Goal: Task Accomplishment & Management: Manage account settings

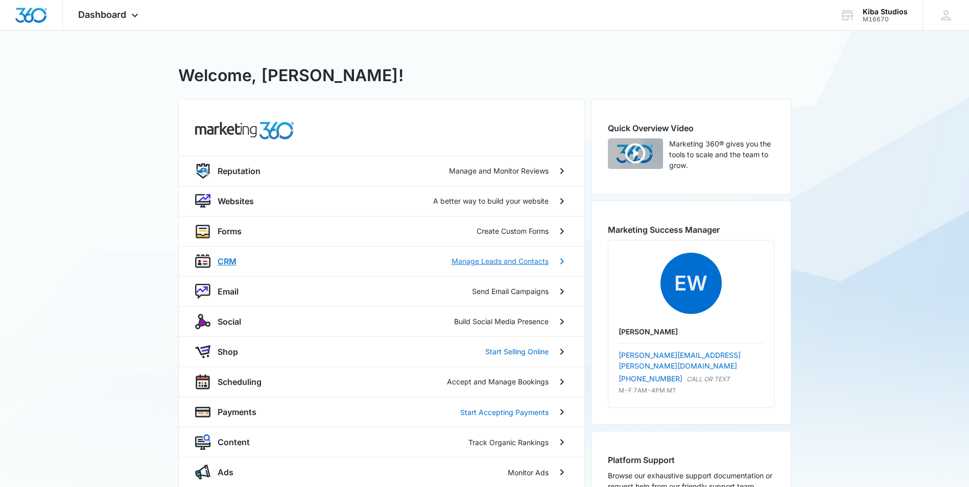
click at [481, 260] on p "Manage Leads and Contacts" at bounding box center [500, 261] width 97 height 11
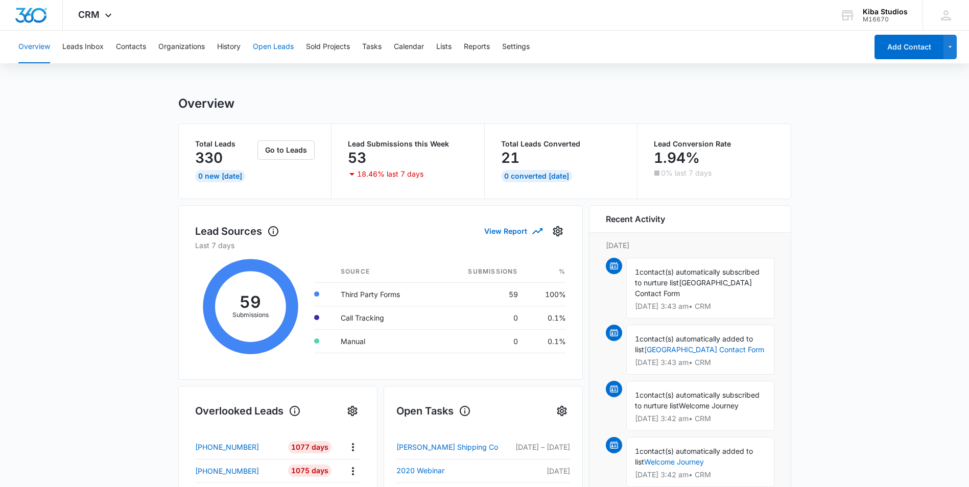
click at [271, 51] on button "Open Leads" at bounding box center [273, 47] width 41 height 33
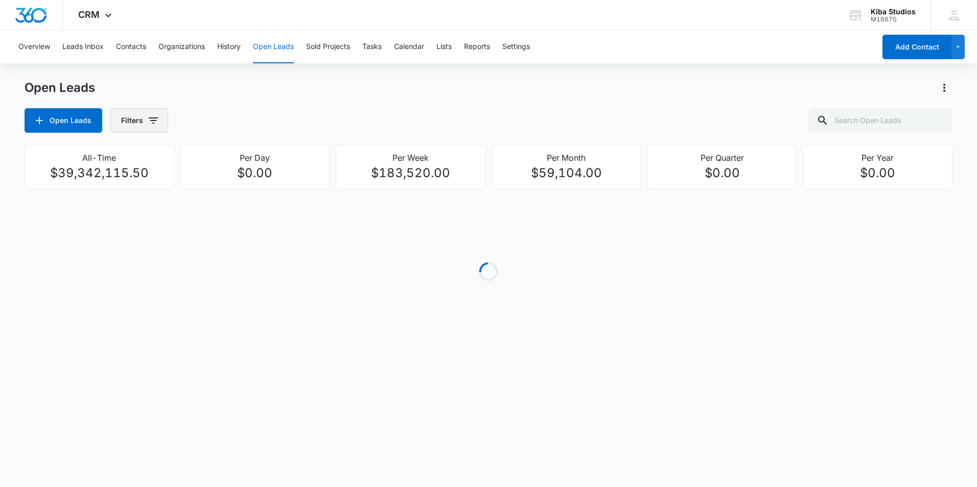
click at [150, 120] on icon "button" at bounding box center [153, 120] width 12 height 12
click at [153, 183] on p "Assigned To" at bounding box center [142, 184] width 41 height 11
click at [226, 183] on icon "Show Assigned To filters" at bounding box center [231, 184] width 12 height 12
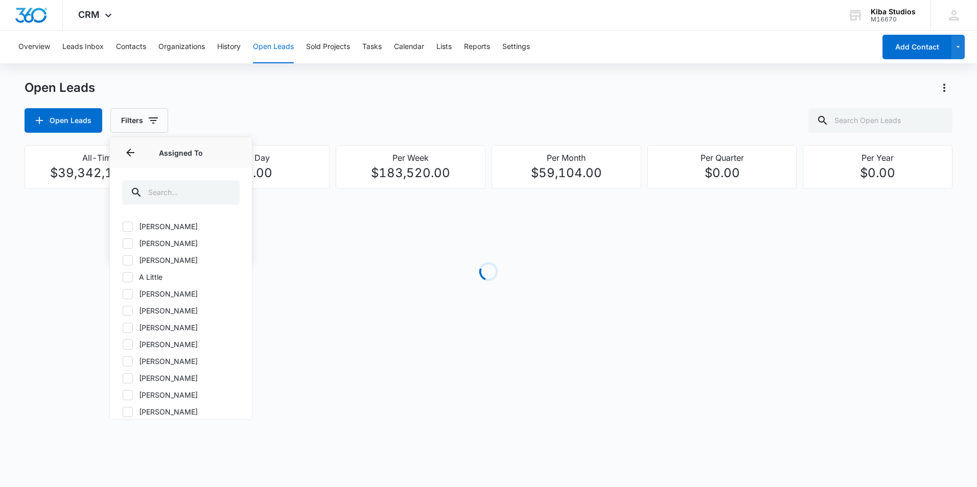
click at [129, 343] on icon at bounding box center [127, 344] width 9 height 9
click at [123, 344] on input "[PERSON_NAME]" at bounding box center [122, 344] width 1 height 1
checkbox input "true"
click at [132, 157] on icon "Back" at bounding box center [130, 153] width 12 height 12
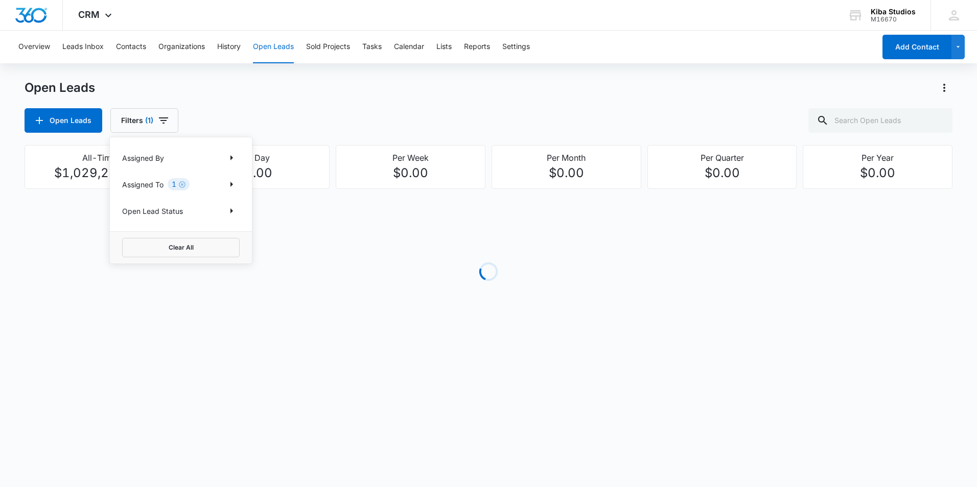
click at [269, 124] on div "Open Leads Filters (1) Assigned By Assigned To 1 Open Lead Status Clear All" at bounding box center [489, 120] width 928 height 25
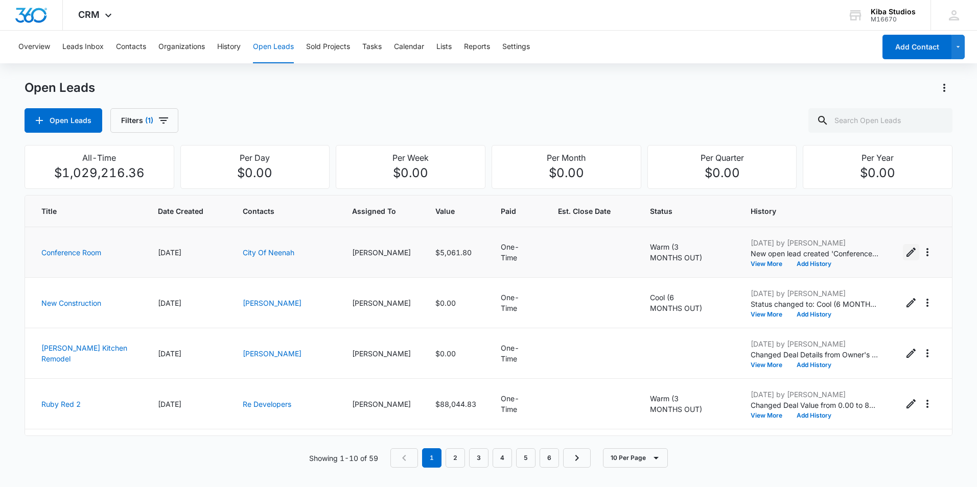
click at [905, 251] on icon "Edit Open Lead" at bounding box center [911, 252] width 12 height 12
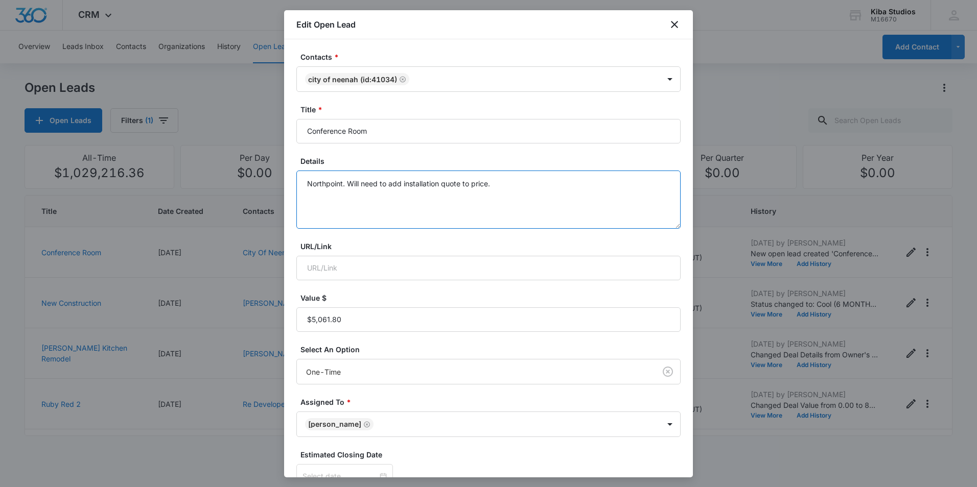
click at [326, 195] on textarea "Northpoint. Will need to add installation quote to price." at bounding box center [488, 200] width 384 height 58
click at [494, 181] on textarea "Northpoint. Will need to add installation quote to price." at bounding box center [488, 200] width 384 height 58
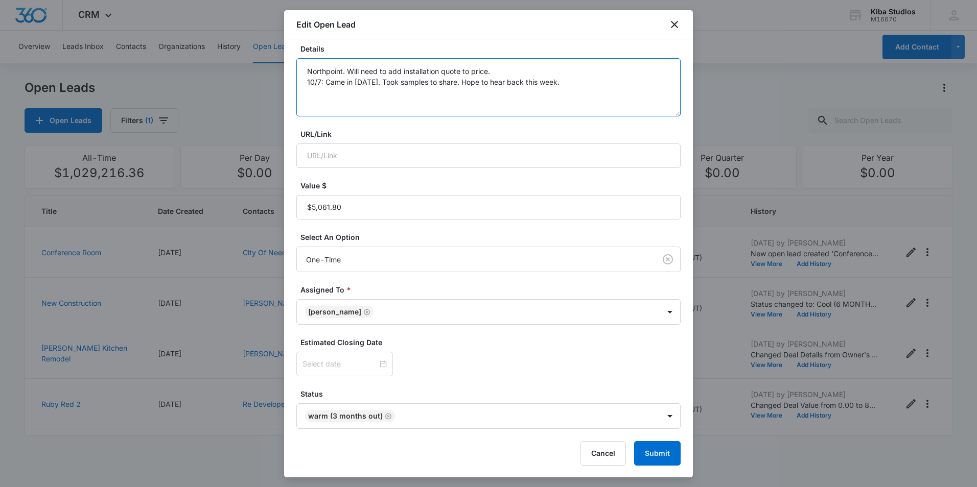
scroll to position [113, 0]
type textarea "Northpoint. Will need to add installation quote to price. 10/7: Came in [DATE].…"
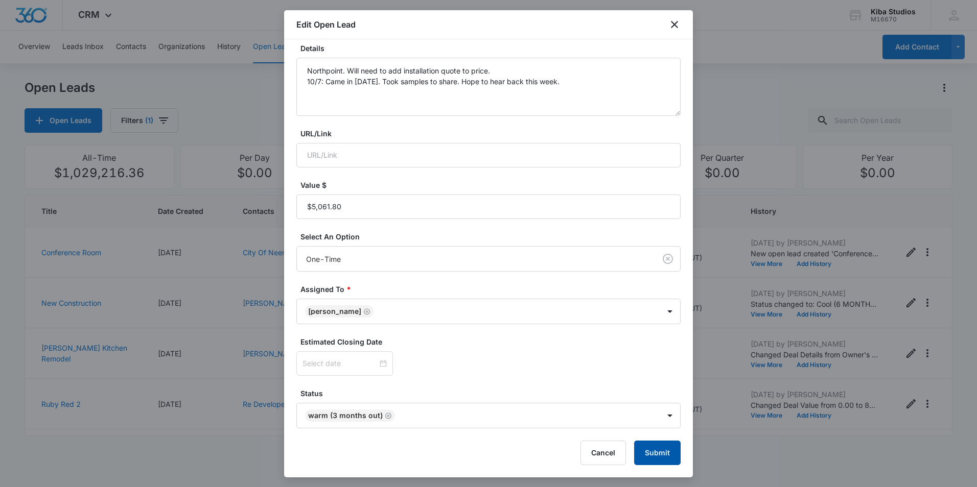
click at [660, 453] on button "Submit" at bounding box center [657, 453] width 46 height 25
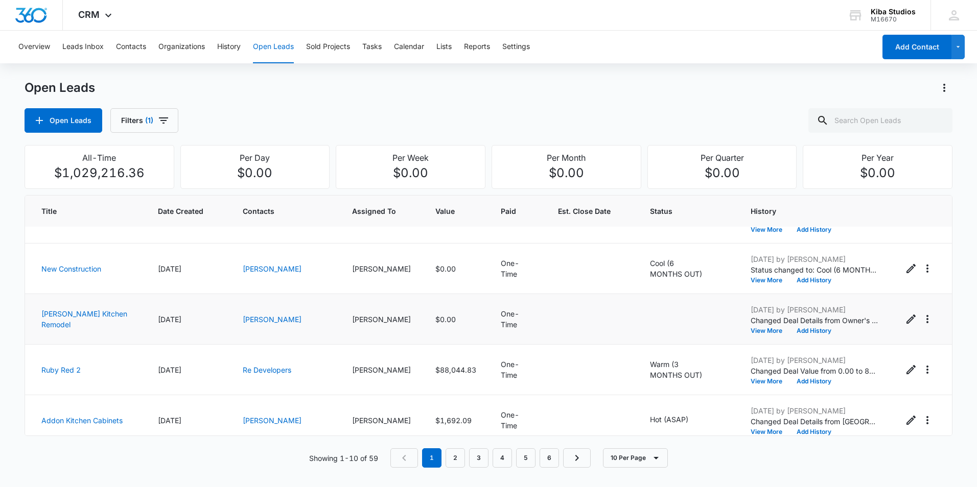
scroll to position [51, 0]
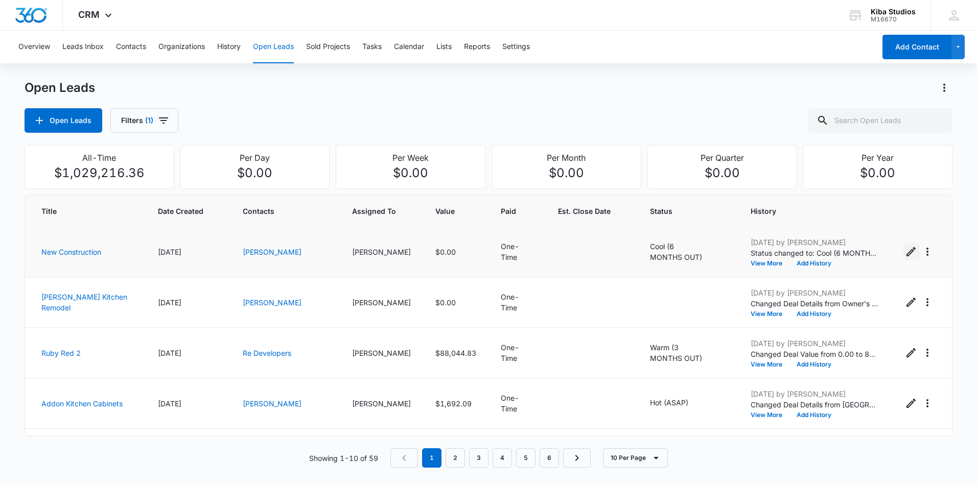
click at [905, 253] on icon "Edit Open Lead" at bounding box center [911, 252] width 12 height 12
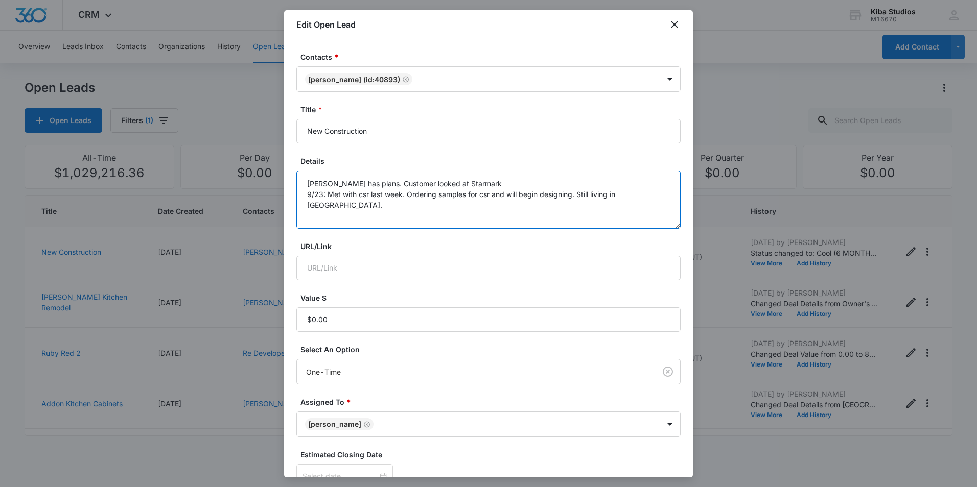
click at [301, 209] on textarea "[PERSON_NAME] has plans. Customer looked at Starmark 9/23: Met with csr last we…" at bounding box center [488, 200] width 384 height 58
click at [654, 194] on textarea "[PERSON_NAME] has plans. Customer looked at Starmark 9/23: Met with csr last we…" at bounding box center [488, 200] width 384 height 58
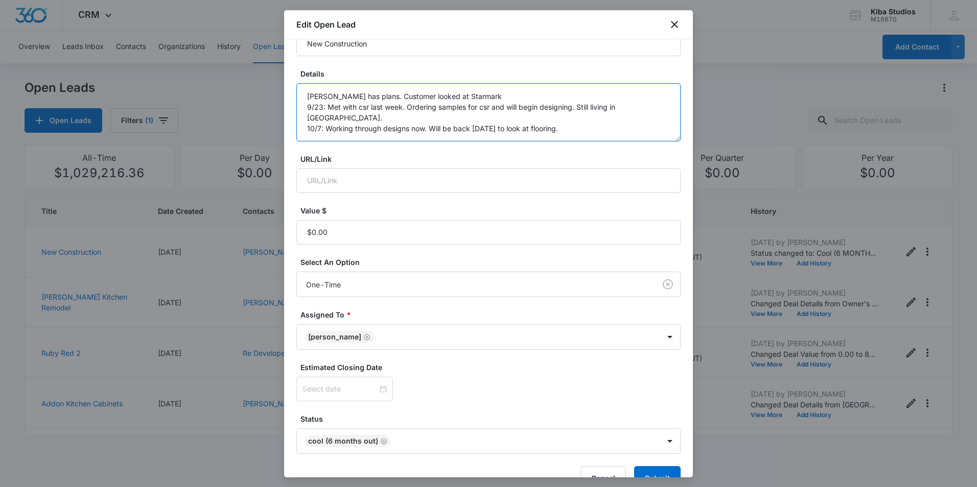
scroll to position [113, 0]
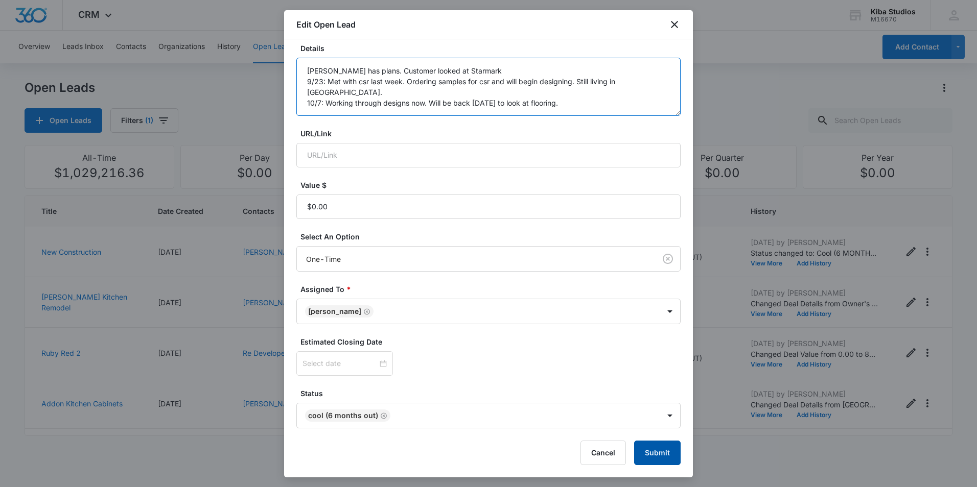
type textarea "[PERSON_NAME] has plans. Customer looked at Starmark 9/23: Met with csr last we…"
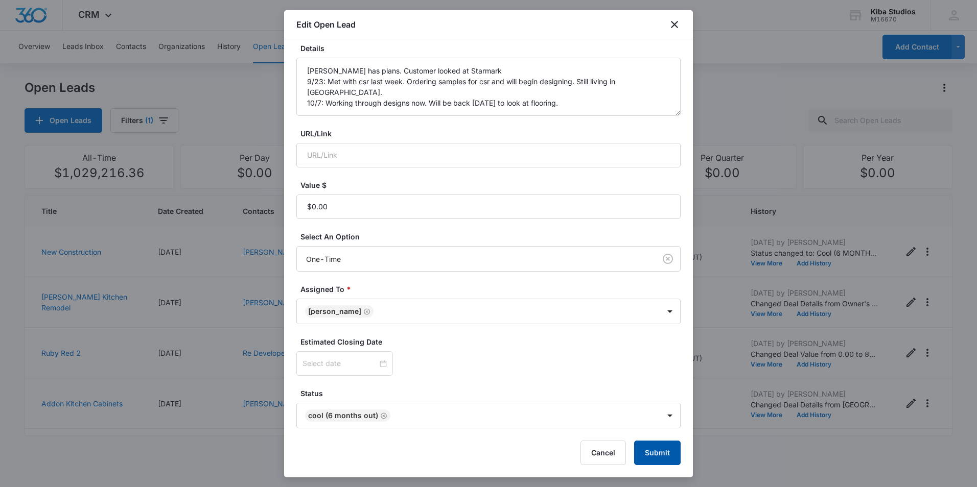
click at [645, 452] on button "Submit" at bounding box center [657, 453] width 46 height 25
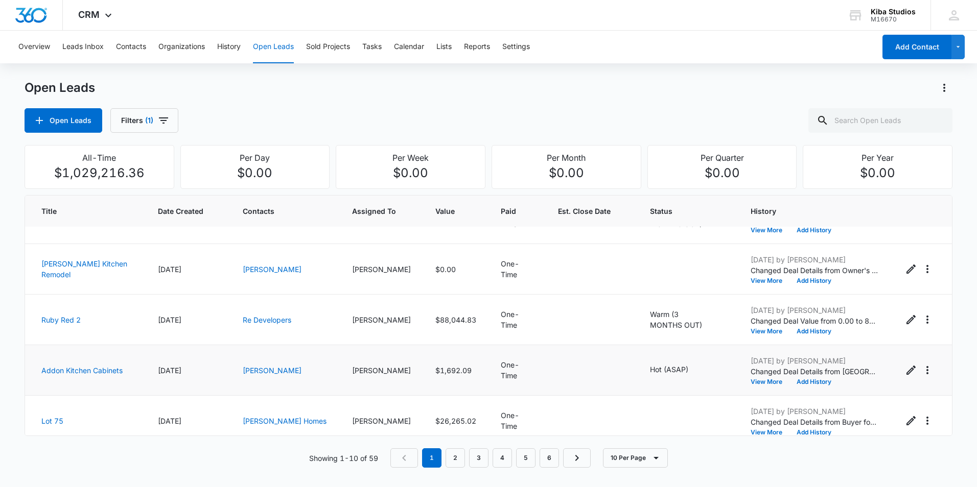
scroll to position [102, 0]
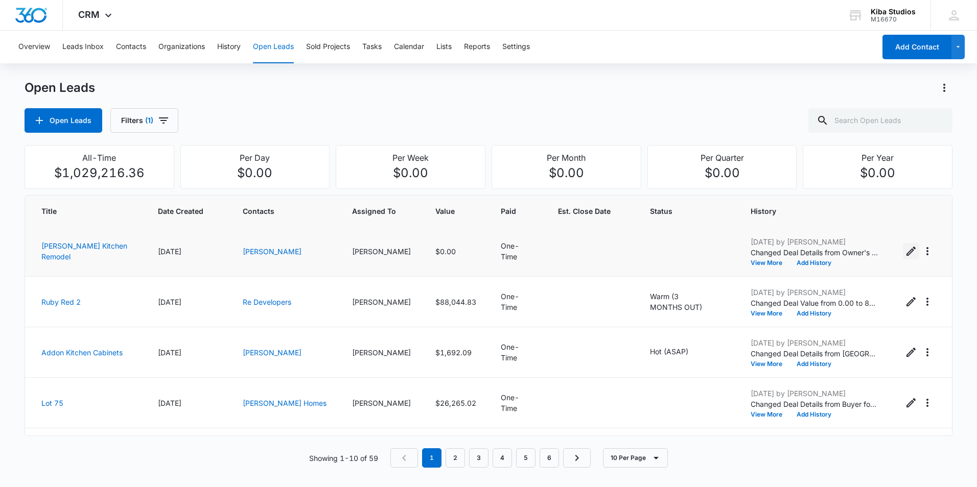
click at [905, 251] on icon "Edit Open Lead" at bounding box center [911, 251] width 12 height 12
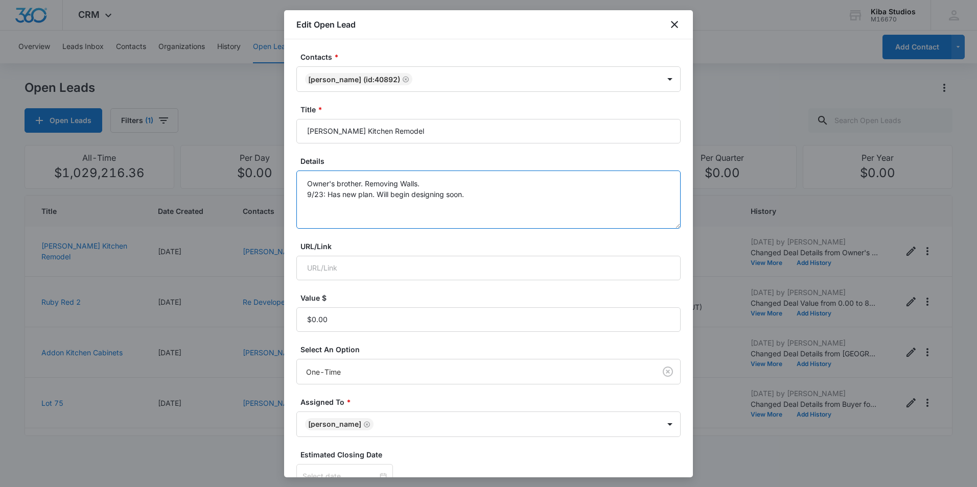
click at [471, 195] on textarea "Owner's brother. Removing Walls. 9/23: Has new plan. Will begin designing soon." at bounding box center [488, 200] width 384 height 58
click at [467, 194] on textarea "Owner's brother. Removing Walls. 9/23: Has new plan. Will begin designing soon." at bounding box center [488, 200] width 384 height 58
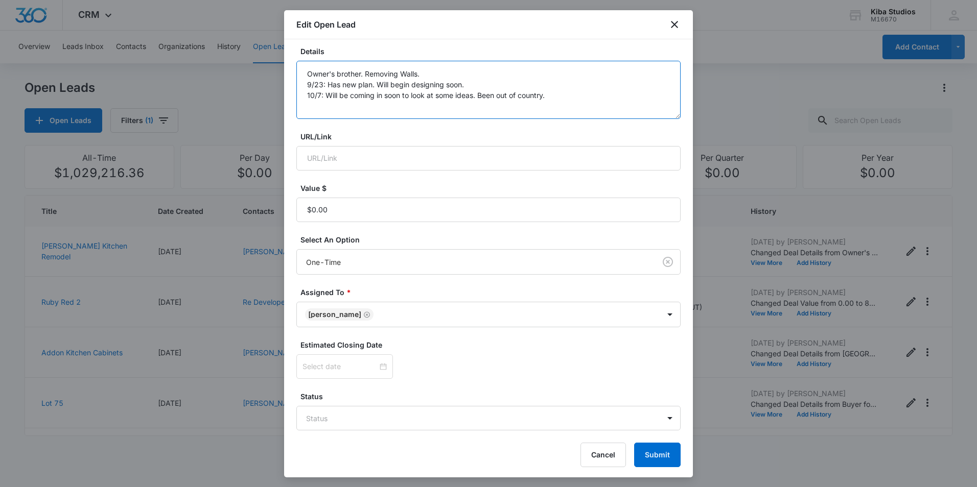
scroll to position [112, 0]
type textarea "Owner's brother. Removing Walls. 9/23: Has new plan. Will begin designing soon.…"
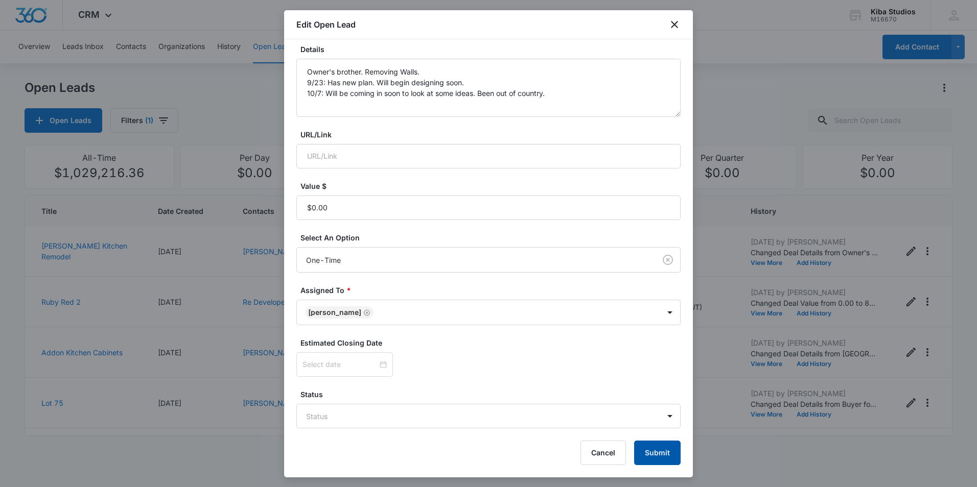
click at [645, 456] on button "Submit" at bounding box center [657, 453] width 46 height 25
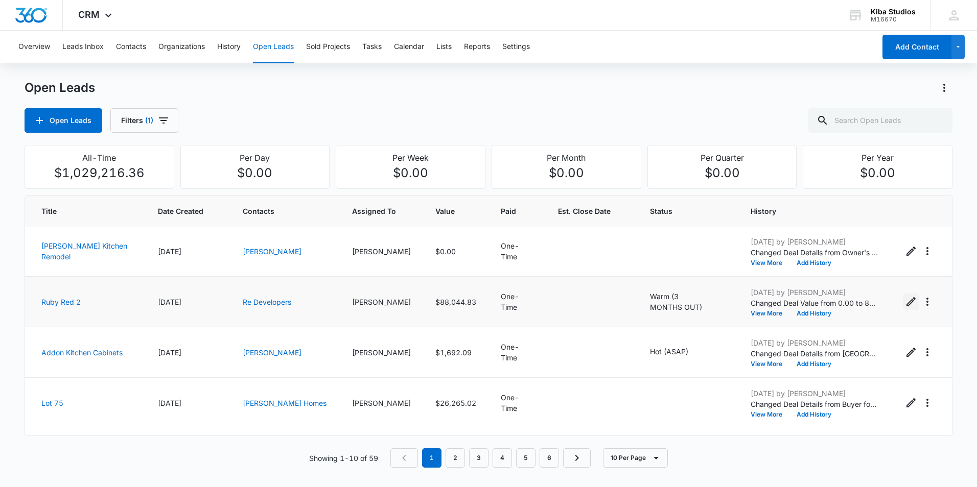
click at [905, 303] on icon "Edit Open Lead" at bounding box center [911, 302] width 12 height 12
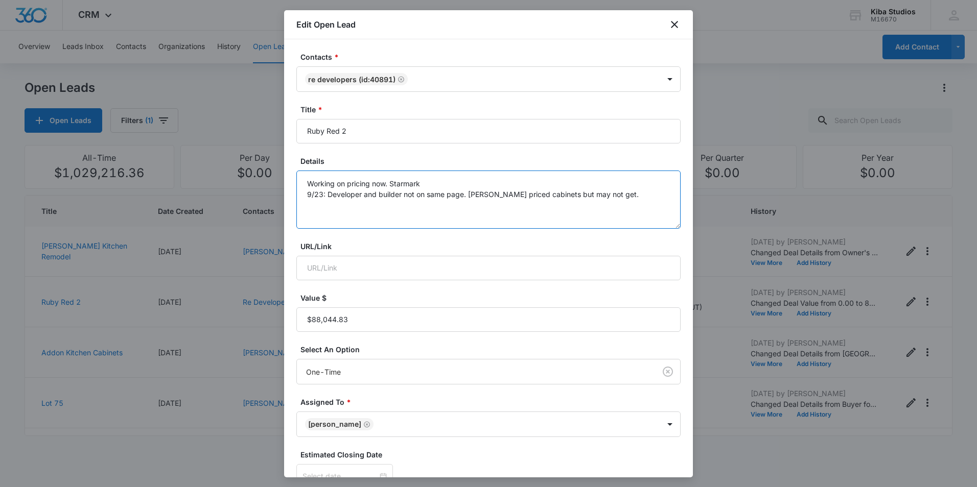
click at [610, 194] on textarea "Working on pricing now. Starmark 9/23: Developer and builder not on same page. …" at bounding box center [488, 200] width 384 height 58
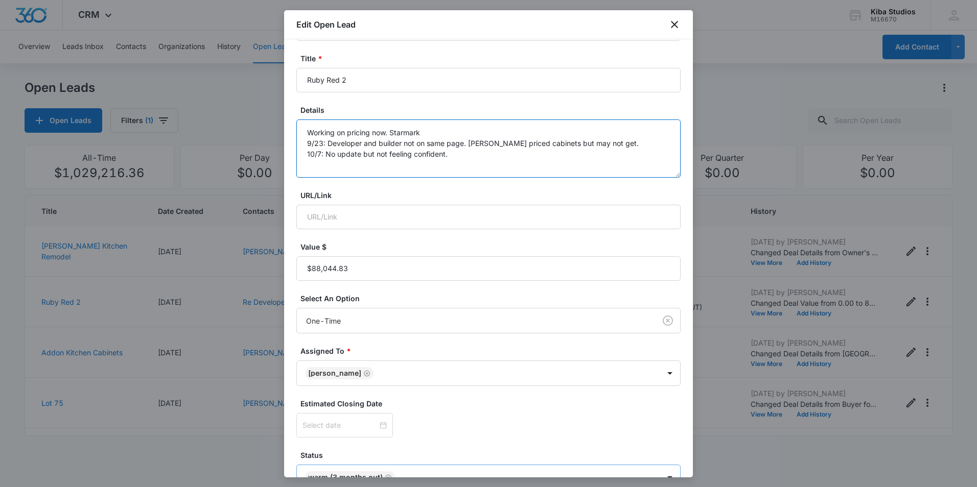
scroll to position [113, 0]
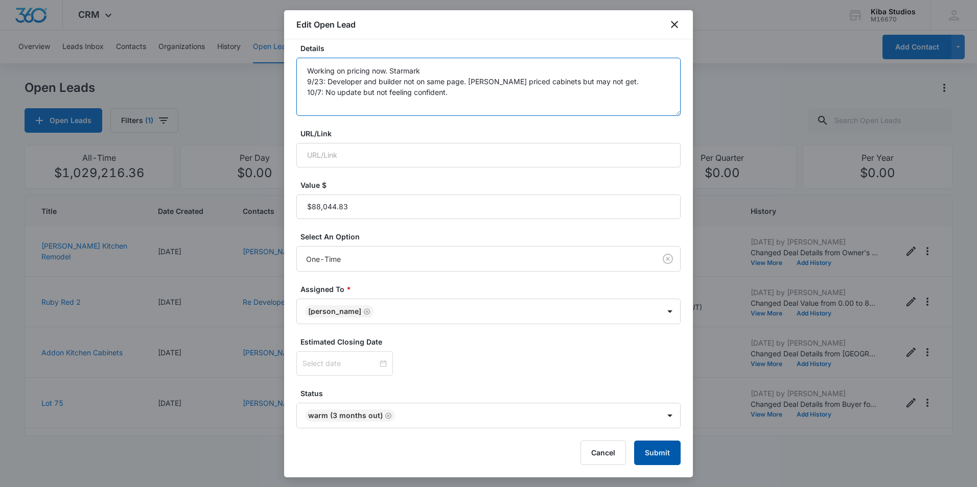
type textarea "Working on pricing now. Starmark 9/23: Developer and builder not on same page. …"
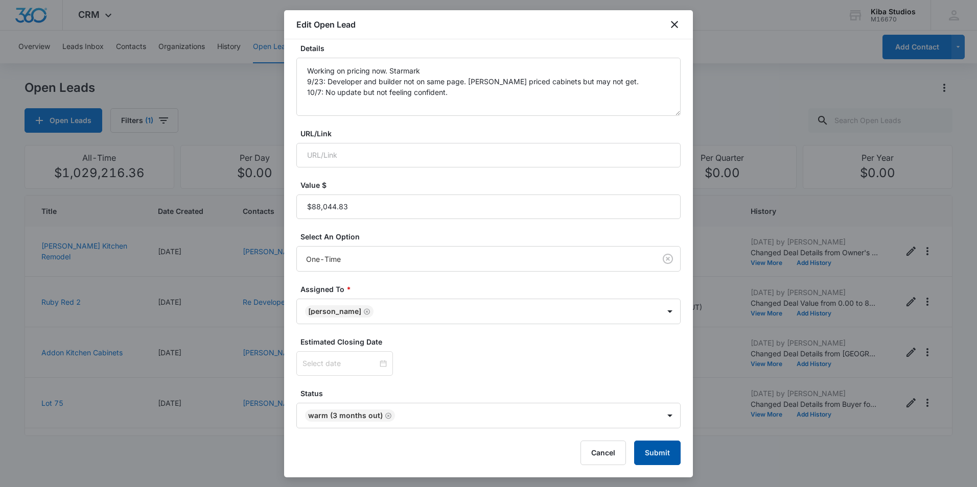
click at [649, 452] on button "Submit" at bounding box center [657, 453] width 46 height 25
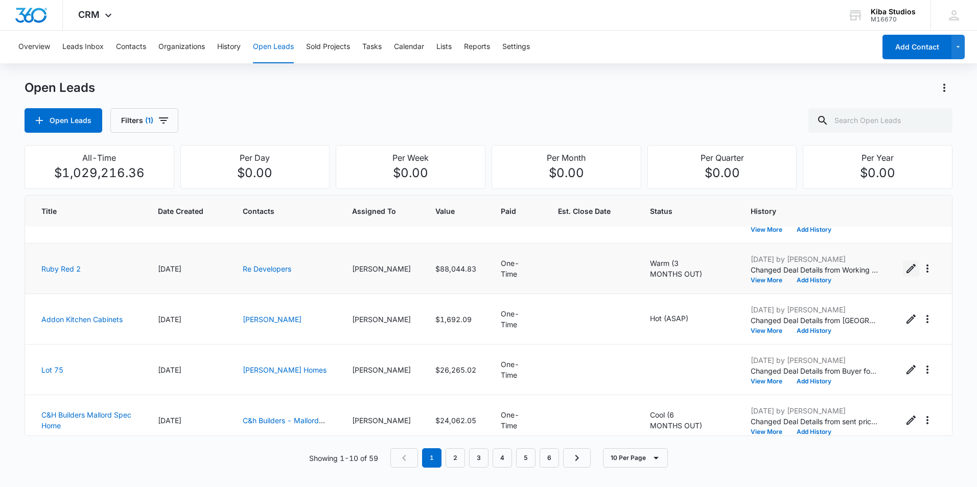
scroll to position [153, 0]
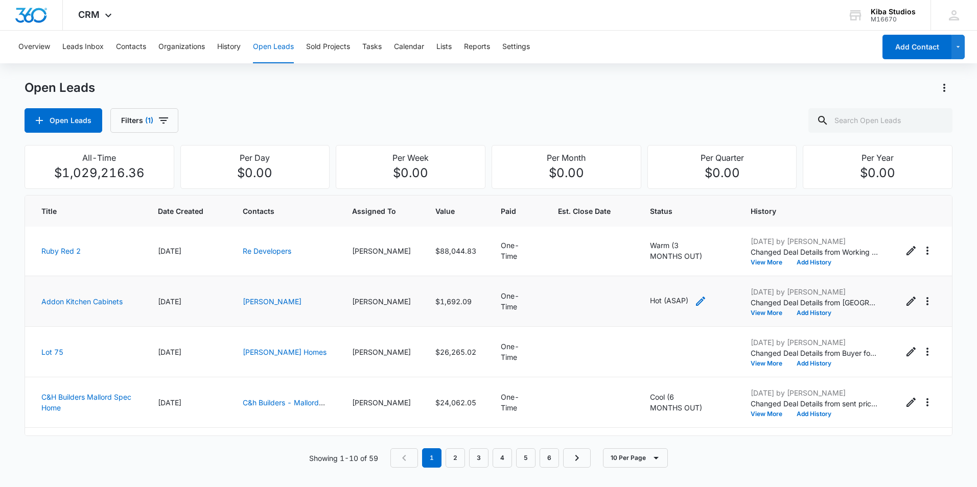
click at [694, 299] on icon "- - Select to Edit Field" at bounding box center [700, 301] width 12 height 12
click at [701, 237] on div at bounding box center [701, 235] width 16 height 16
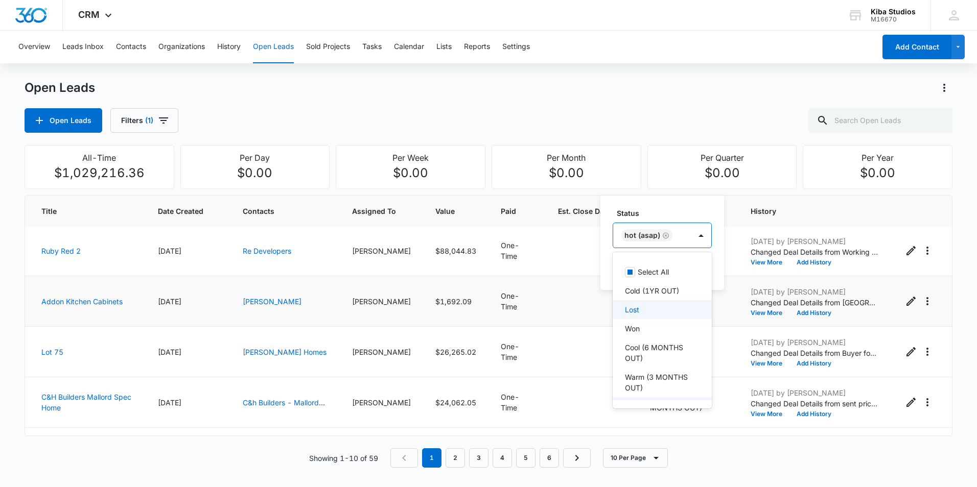
click at [649, 313] on div "Lost" at bounding box center [661, 309] width 73 height 11
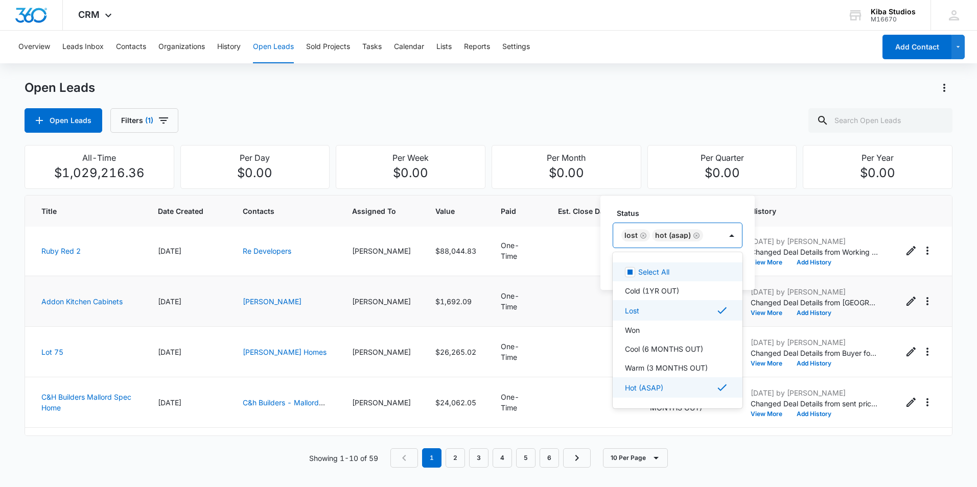
click at [695, 237] on icon "Remove Hot (ASAP)" at bounding box center [696, 236] width 7 height 8
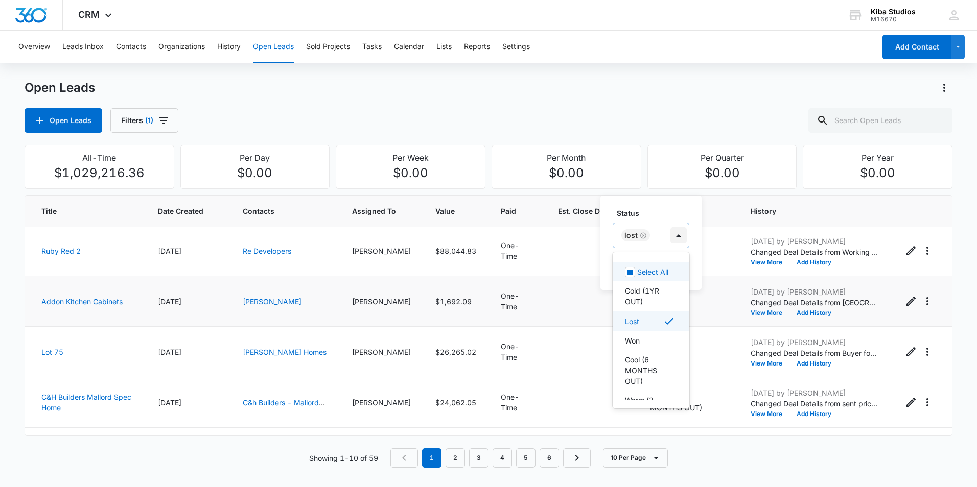
click at [679, 240] on div at bounding box center [678, 235] width 16 height 16
click at [674, 267] on button "Save" at bounding box center [674, 268] width 30 height 19
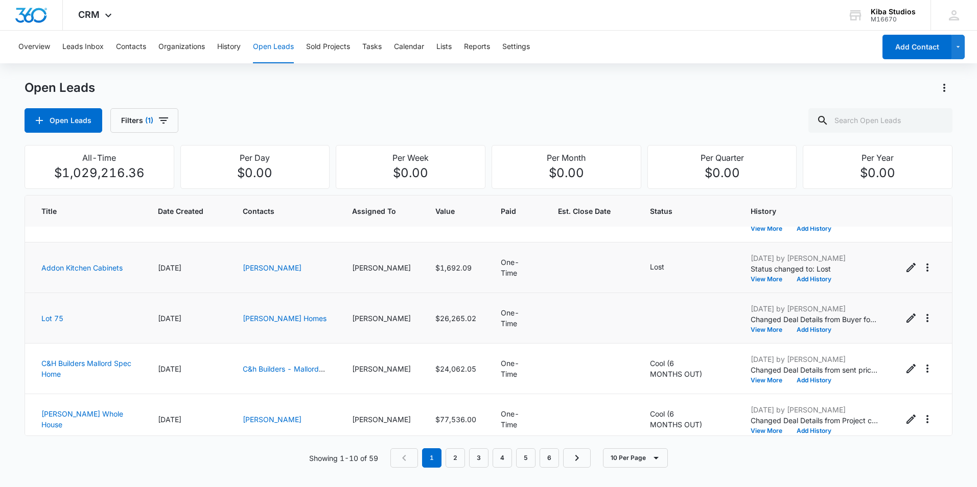
scroll to position [204, 0]
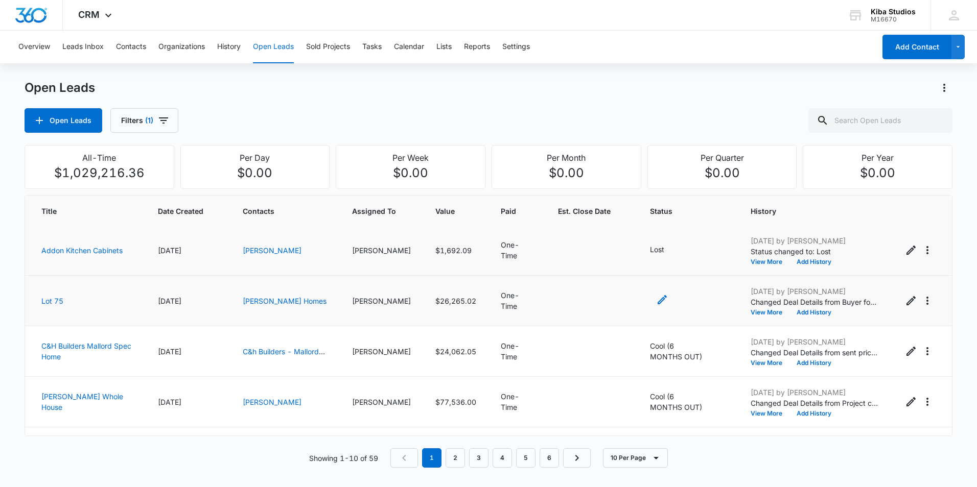
click at [658, 300] on icon "- - Select to Edit Field" at bounding box center [662, 299] width 9 height 9
click at [630, 239] on div at bounding box center [625, 238] width 21 height 13
click at [626, 339] on p "Lost" at bounding box center [625, 334] width 14 height 11
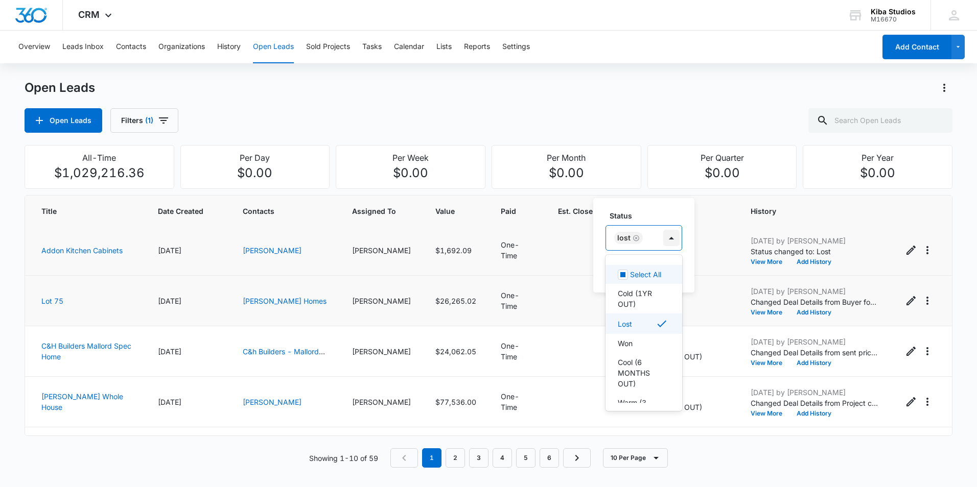
click at [676, 239] on div at bounding box center [671, 238] width 16 height 16
click at [672, 270] on button "Save" at bounding box center [667, 270] width 30 height 19
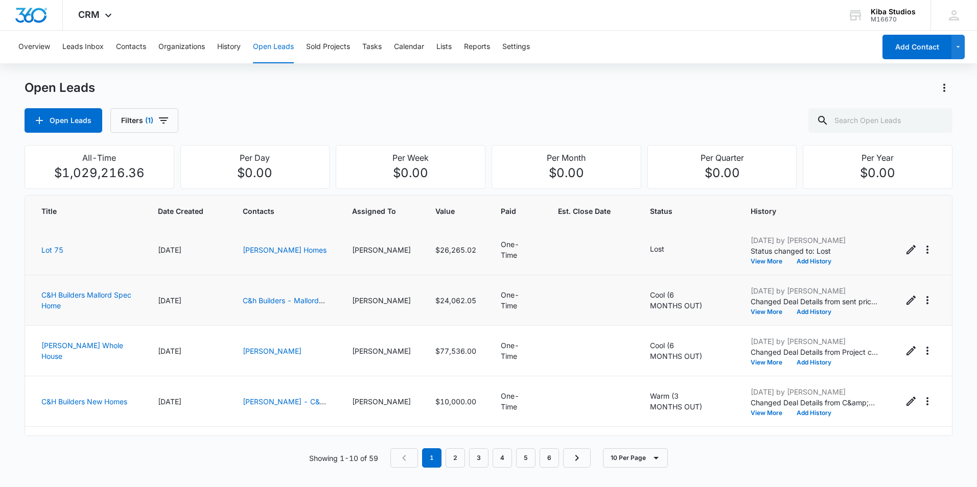
scroll to position [297, 0]
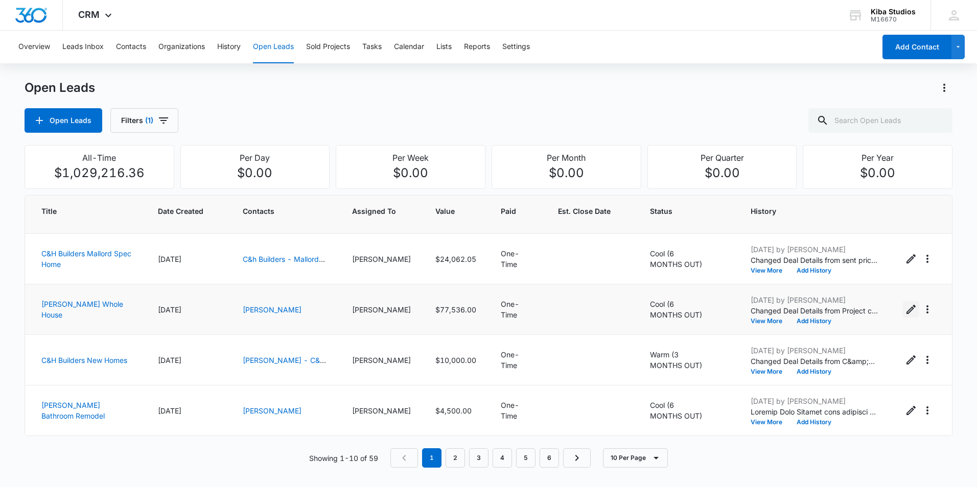
click at [905, 310] on icon "Edit Open Lead" at bounding box center [911, 309] width 12 height 12
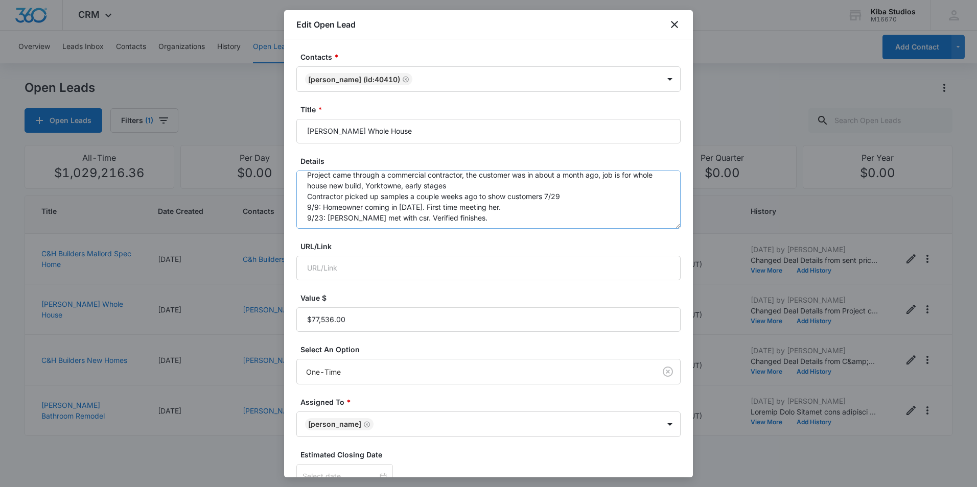
scroll to position [11, 0]
click at [468, 219] on textarea "Project came through a commercial contractor, the customer was in about a month…" at bounding box center [488, 200] width 384 height 58
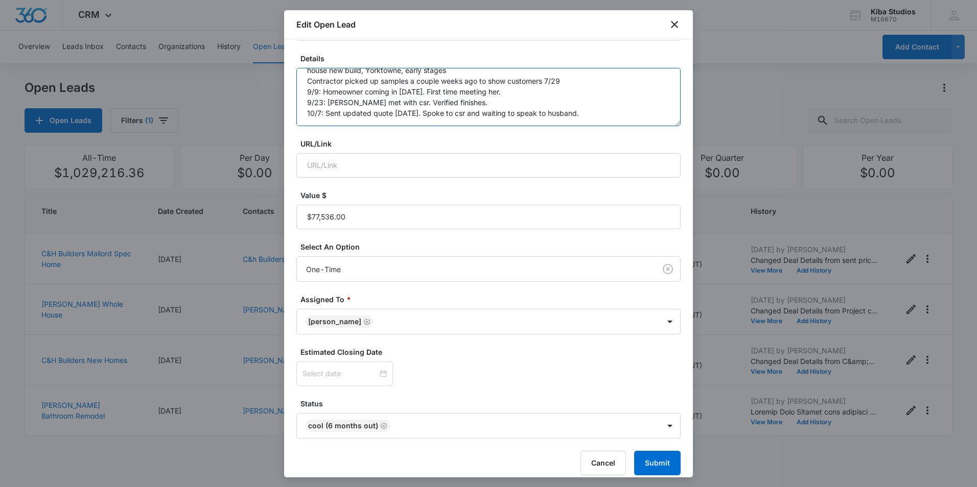
scroll to position [113, 0]
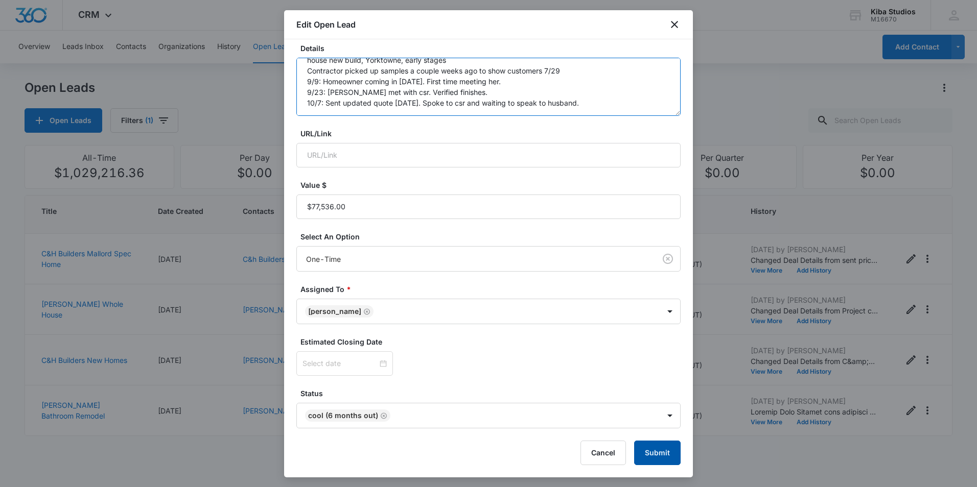
type textarea "Project came through a commercial contractor, the customer was in about a month…"
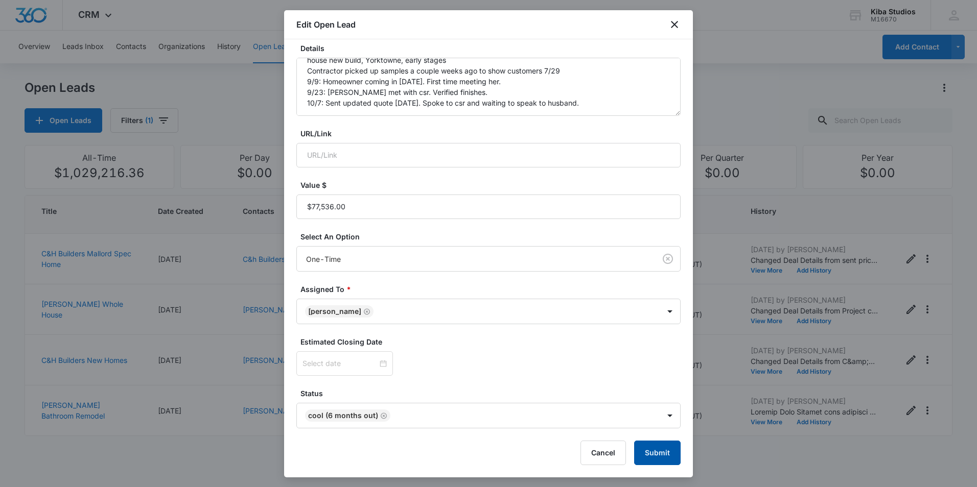
click at [641, 450] on button "Submit" at bounding box center [657, 453] width 46 height 25
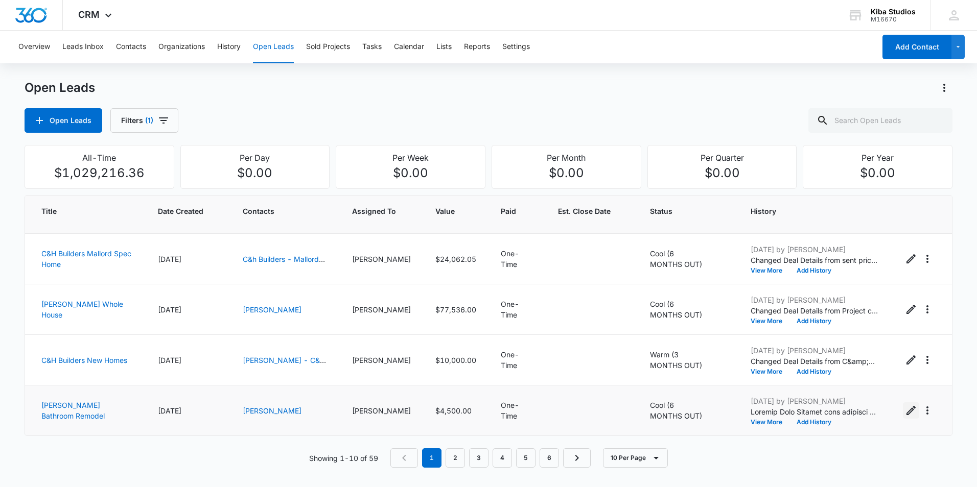
click at [906, 410] on icon "Edit Open Lead" at bounding box center [911, 411] width 12 height 12
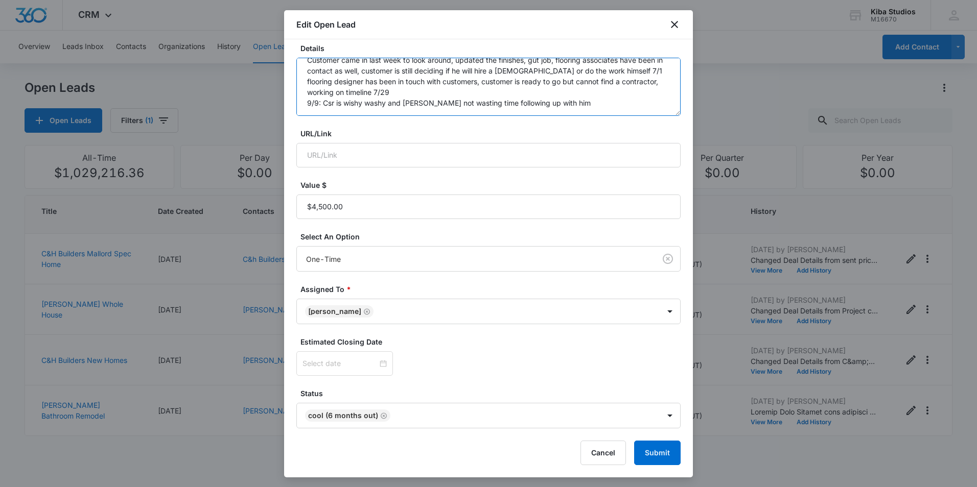
click at [570, 103] on textarea "bathroom vanity, customer is working with [DEMOGRAPHIC_DATA] we work with, $4,5…" at bounding box center [488, 87] width 384 height 58
type textarea "bathroom vanity, customer is working with [DEMOGRAPHIC_DATA] we work with, $4,5…"
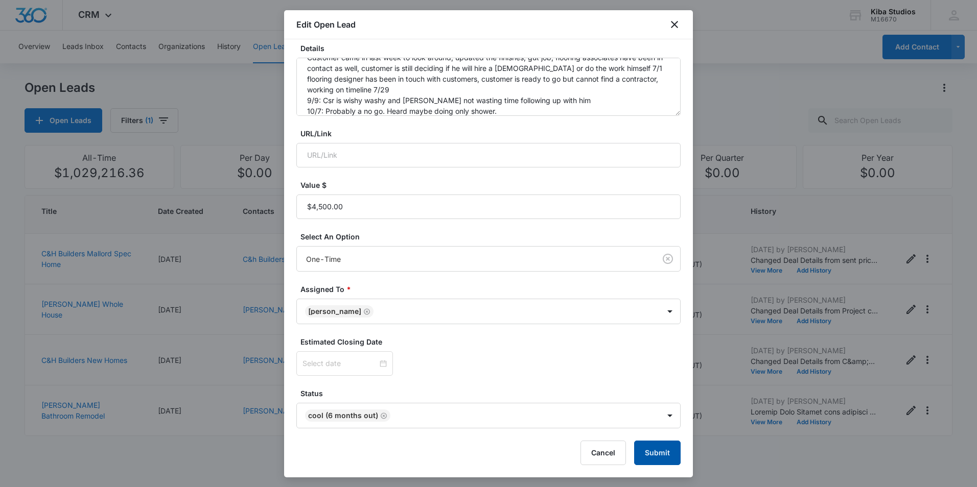
click at [660, 459] on button "Submit" at bounding box center [657, 453] width 46 height 25
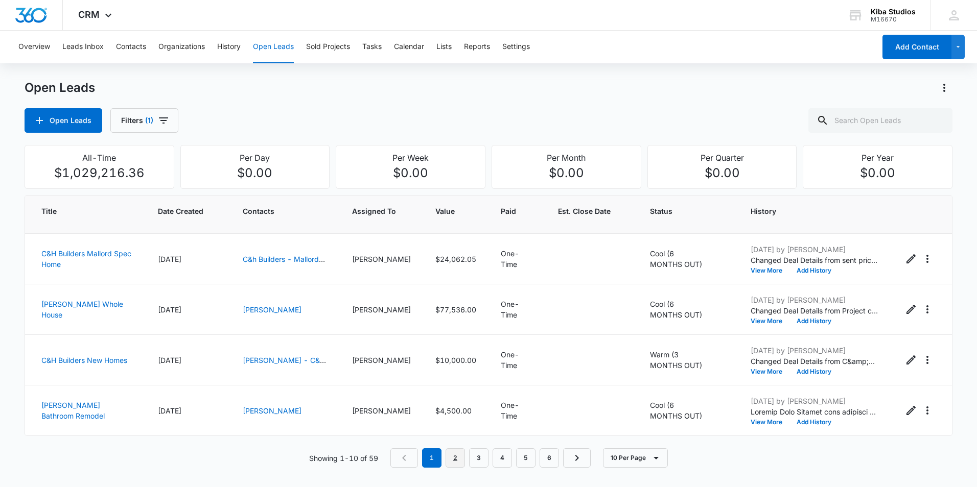
click at [453, 455] on link "2" at bounding box center [455, 458] width 19 height 19
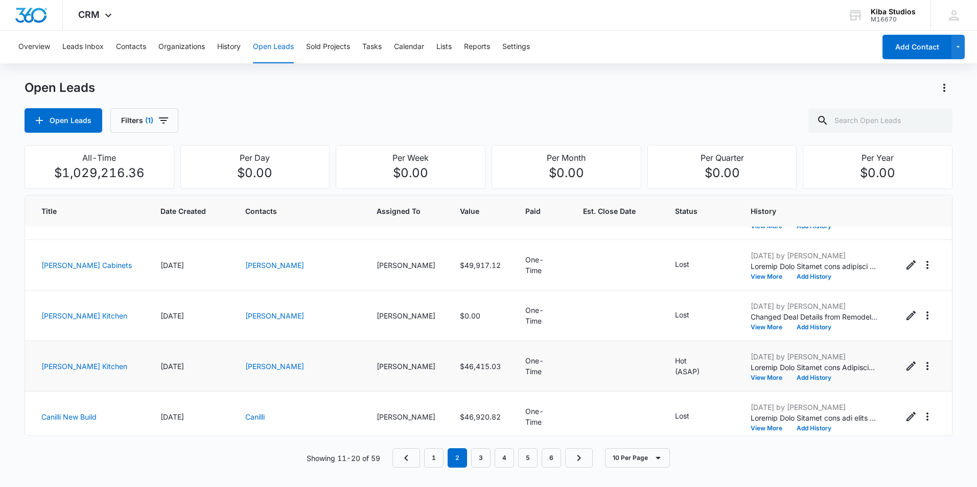
scroll to position [255, 0]
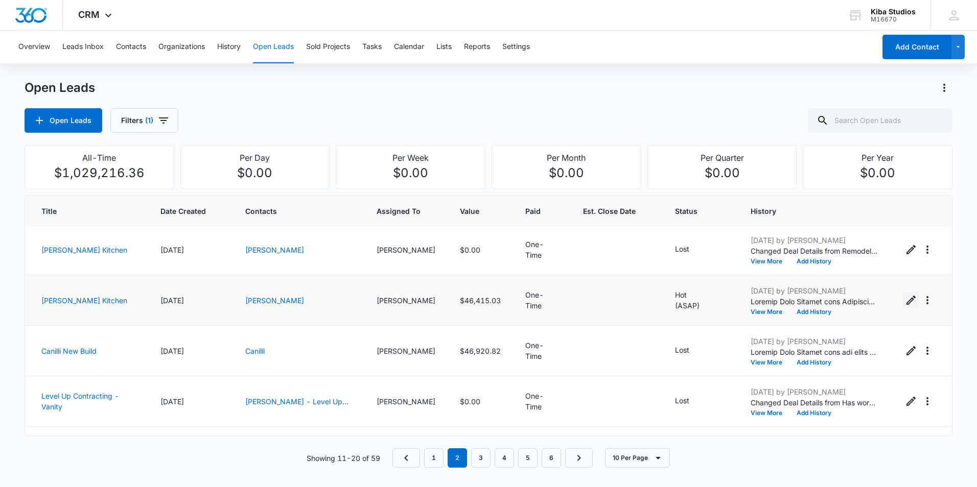
click at [905, 302] on icon "Edit Open Lead" at bounding box center [911, 300] width 12 height 12
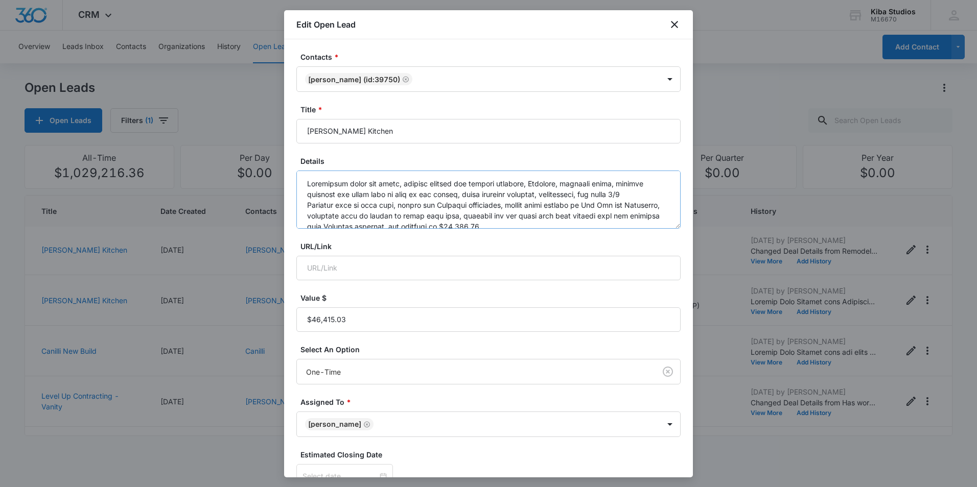
scroll to position [150, 0]
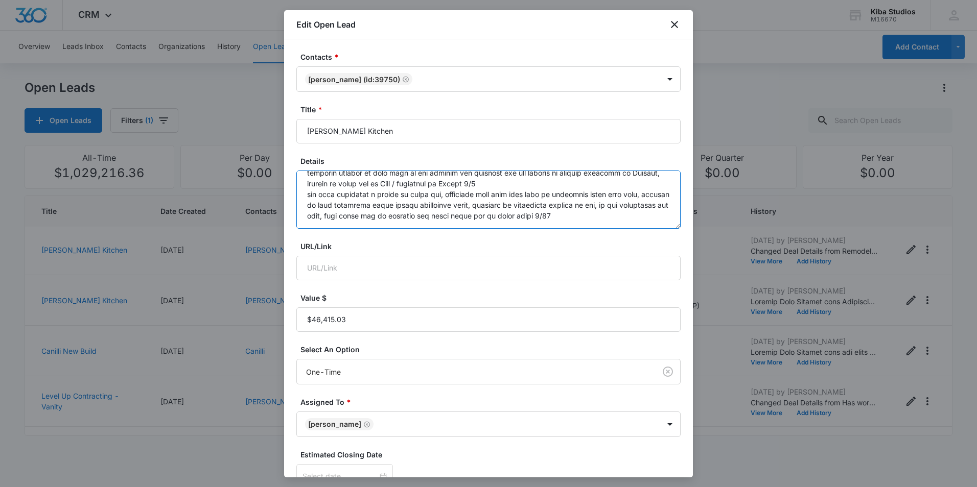
click at [619, 207] on textarea "Details" at bounding box center [488, 200] width 384 height 58
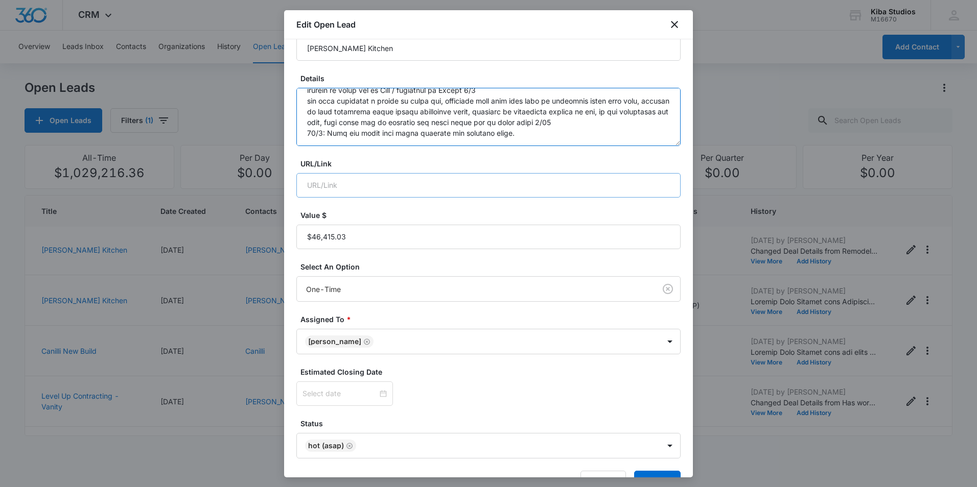
scroll to position [113, 0]
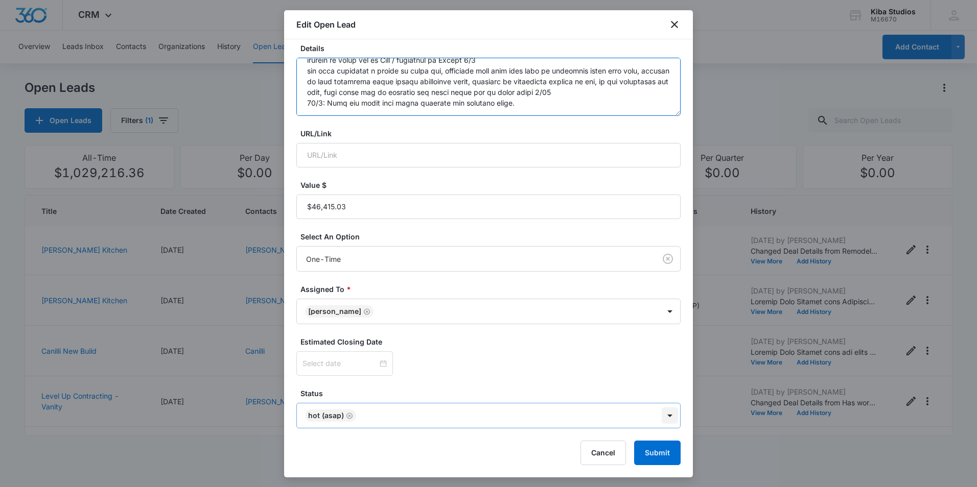
type textarea "Remodeling their new house, wanting pricing for kitchen cabinets, Starmark, fin…"
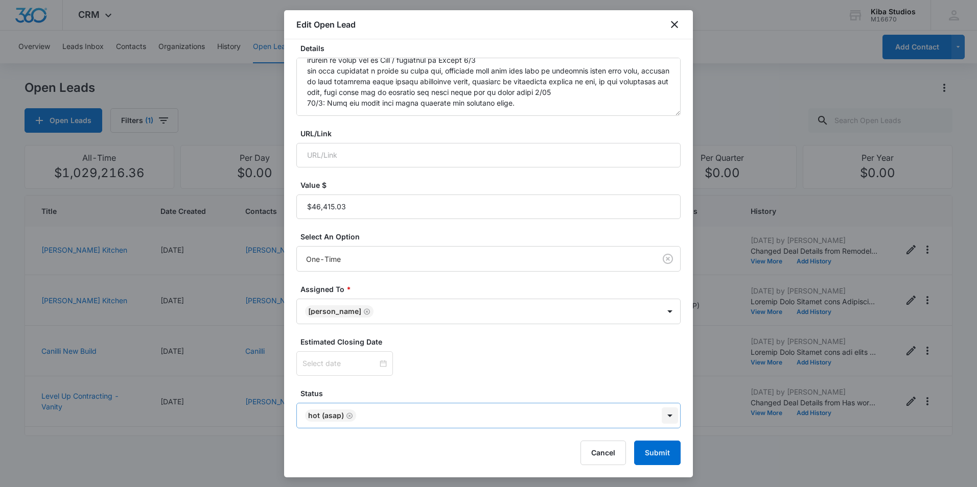
click at [660, 416] on body "CRM Apps Reputation Websites Forms CRM Email Social Shop Scheduling Payments PO…" at bounding box center [488, 243] width 977 height 487
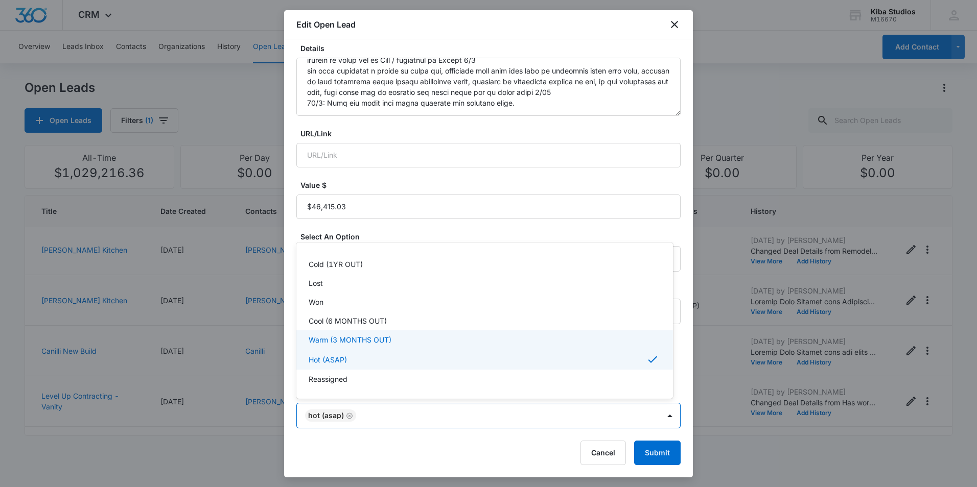
scroll to position [0, 0]
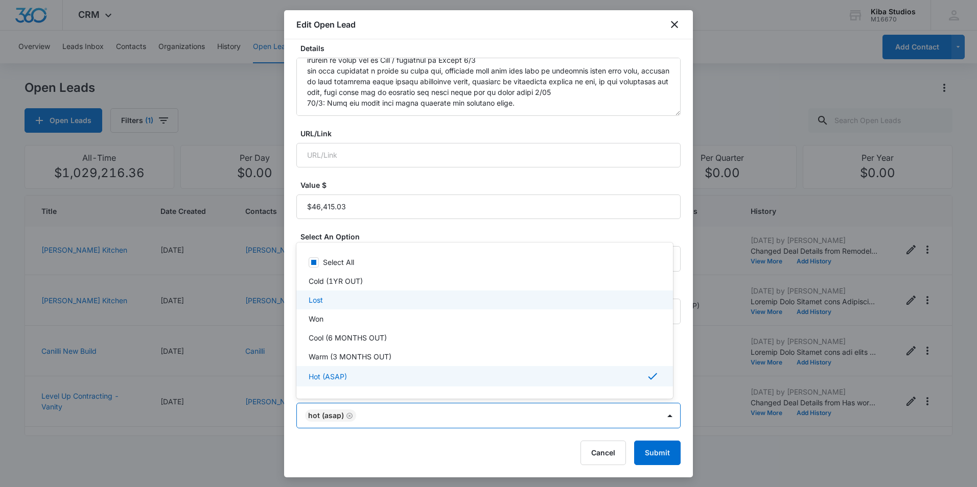
click at [339, 297] on div "Lost" at bounding box center [484, 300] width 350 height 11
click at [649, 380] on icon at bounding box center [652, 378] width 12 height 12
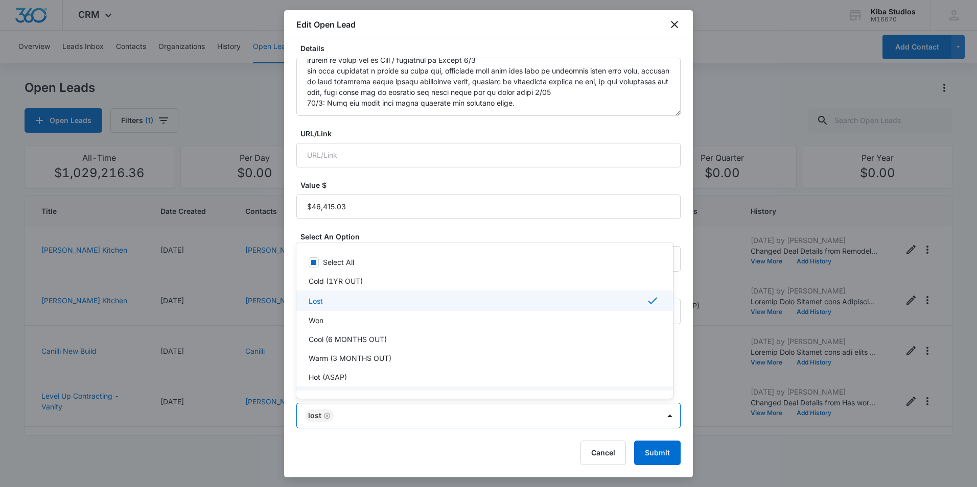
click at [645, 451] on div at bounding box center [488, 243] width 977 height 487
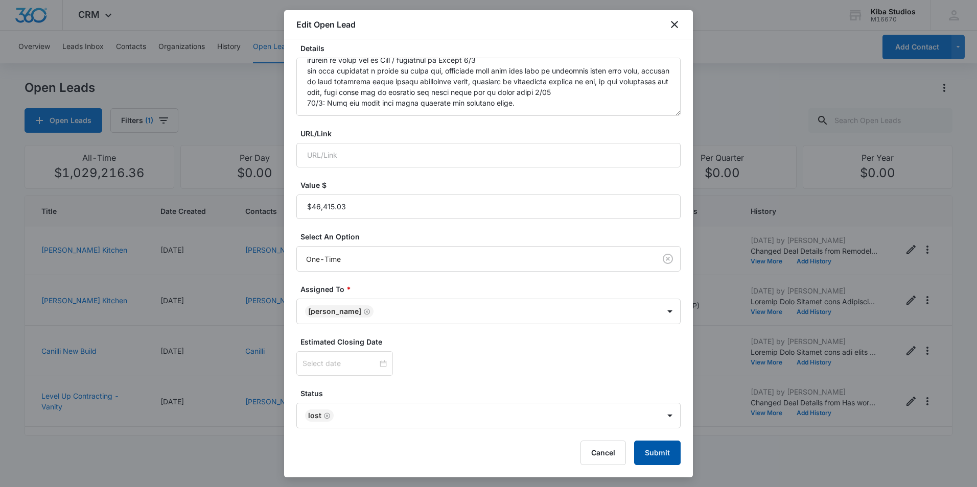
click at [647, 453] on button "Submit" at bounding box center [657, 453] width 46 height 25
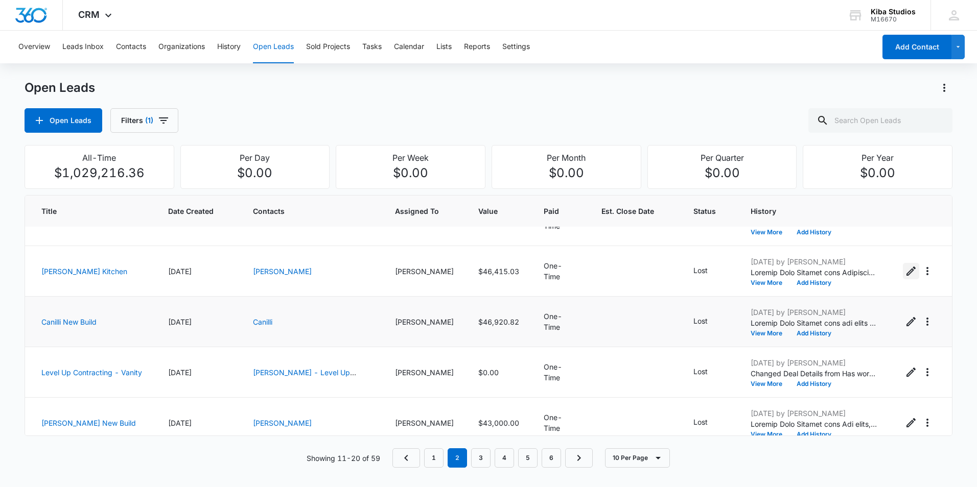
scroll to position [297, 0]
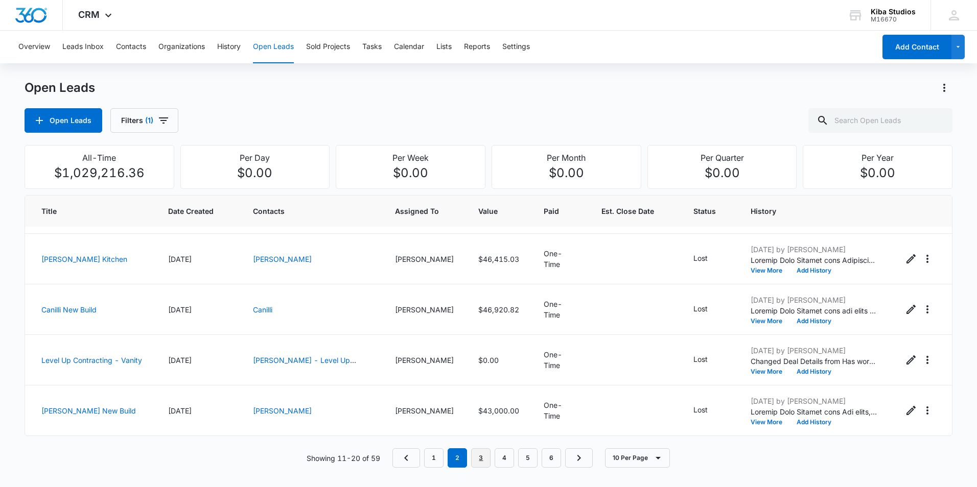
click at [478, 459] on link "3" at bounding box center [480, 458] width 19 height 19
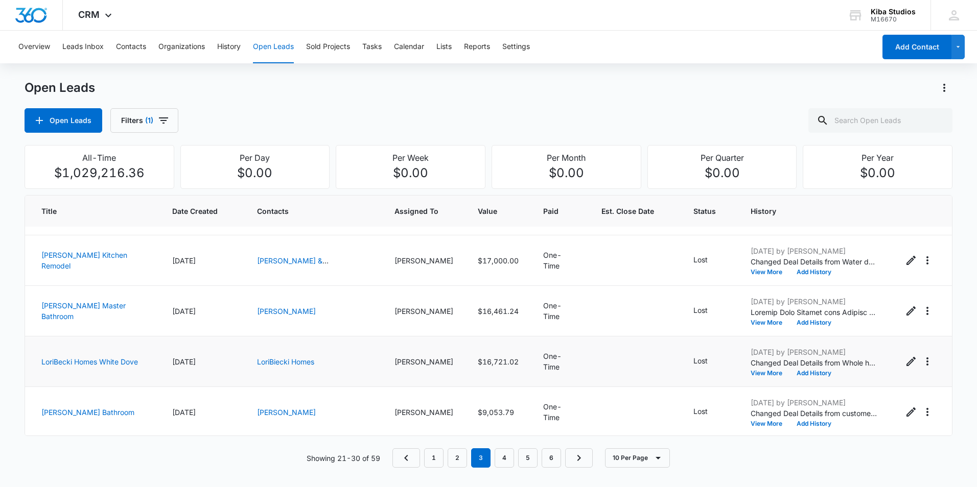
scroll to position [0, 0]
